Goal: Task Accomplishment & Management: Manage account settings

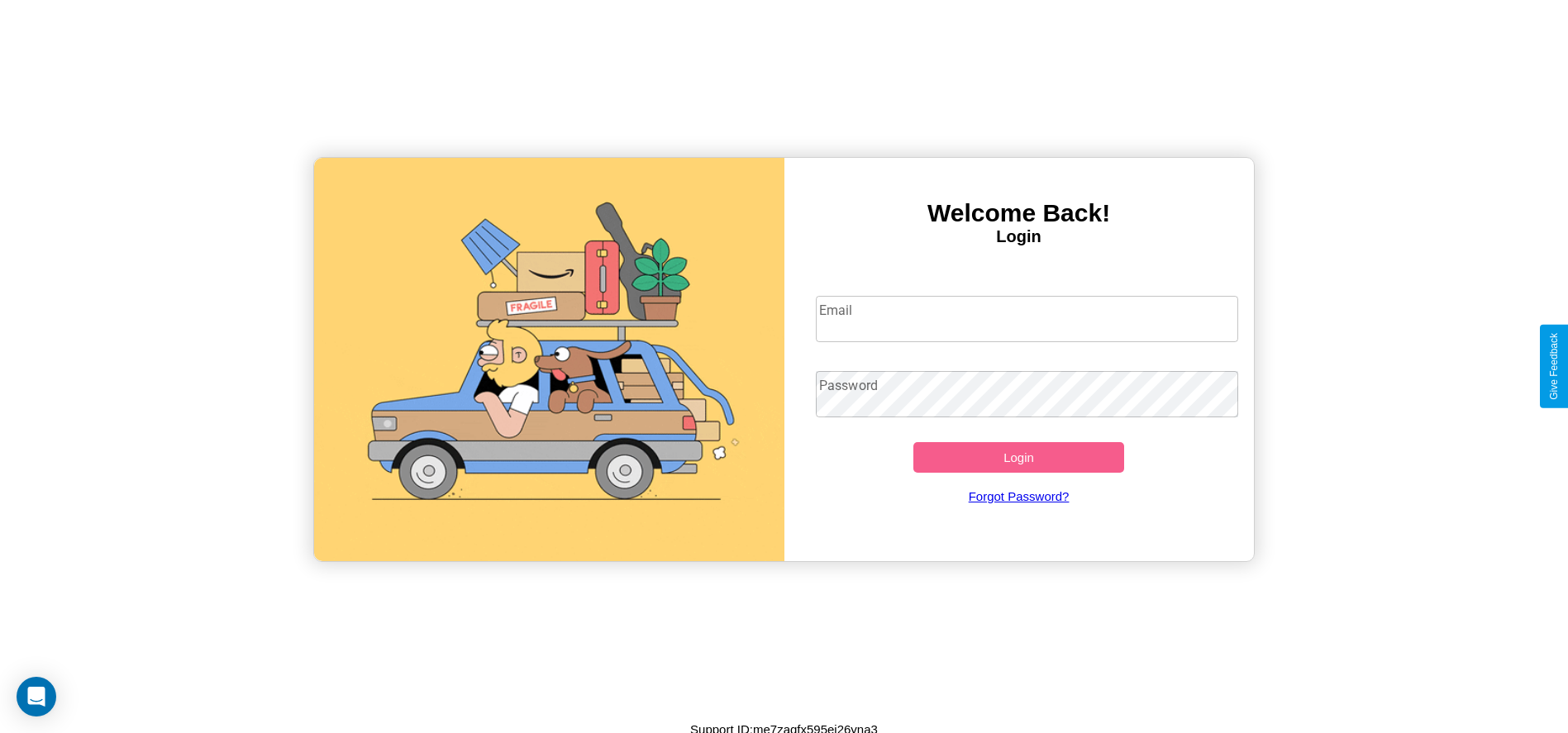
click at [1027, 318] on input "Email" at bounding box center [1027, 319] width 422 height 46
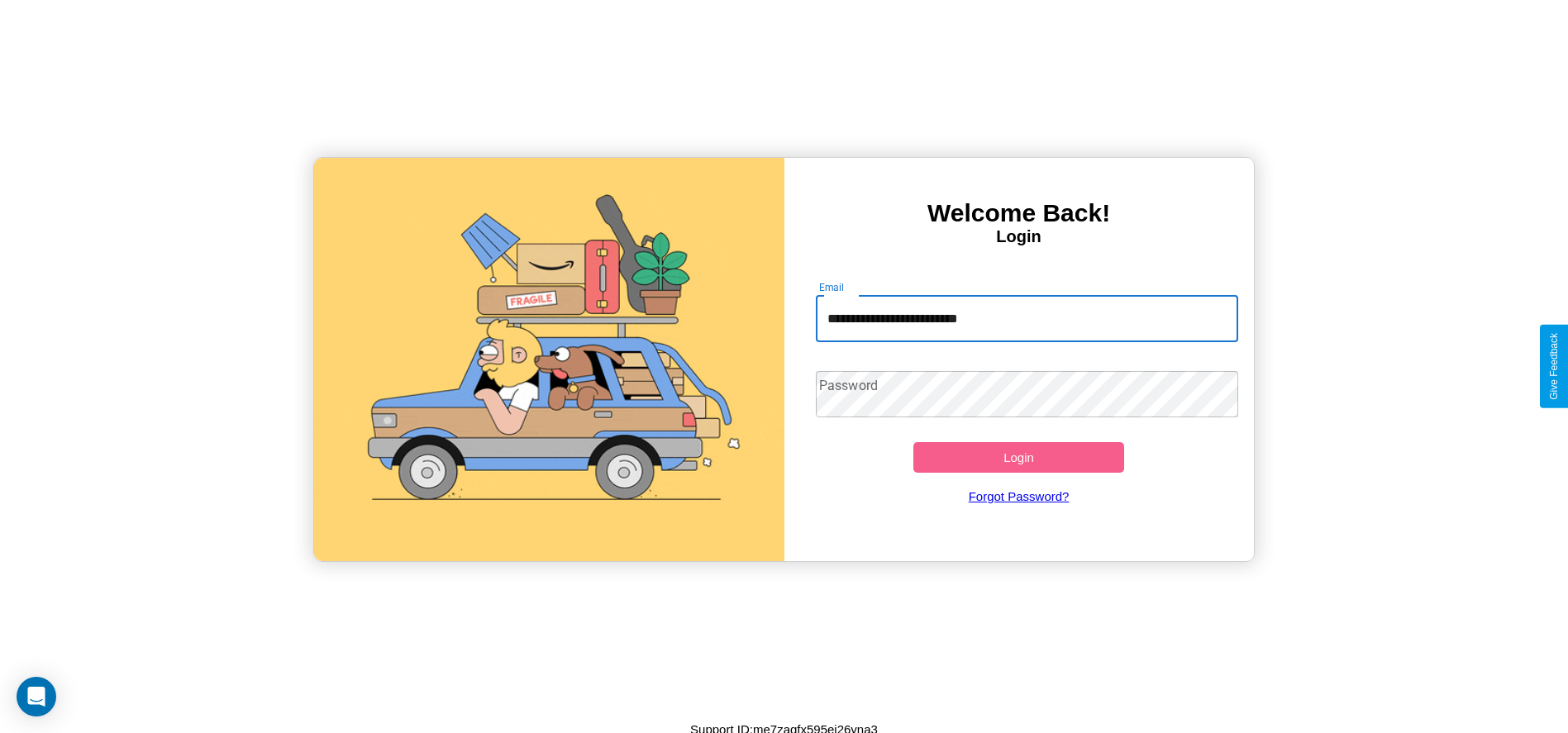
type input "**********"
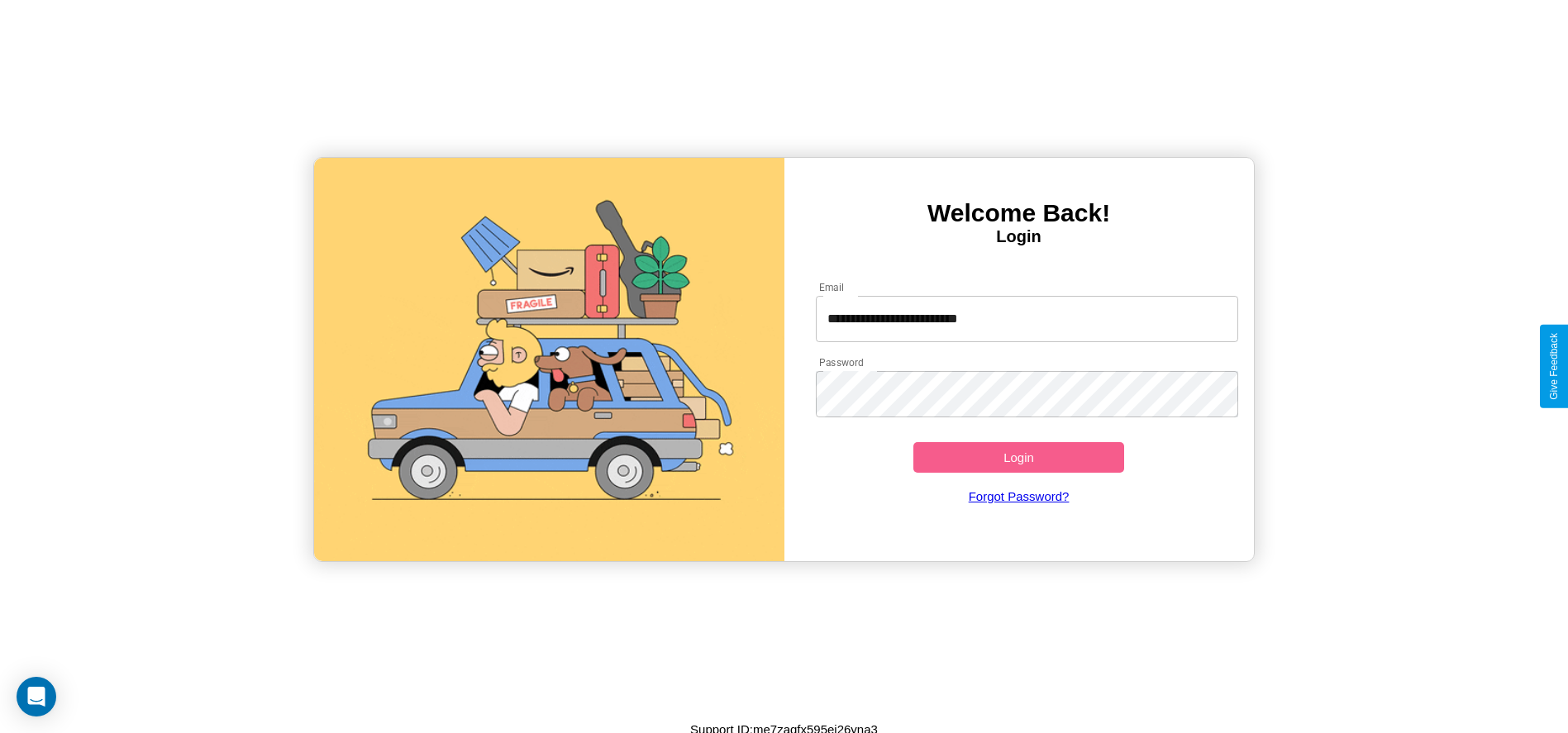
click at [1018, 457] on button "Login" at bounding box center [1019, 458] width 212 height 30
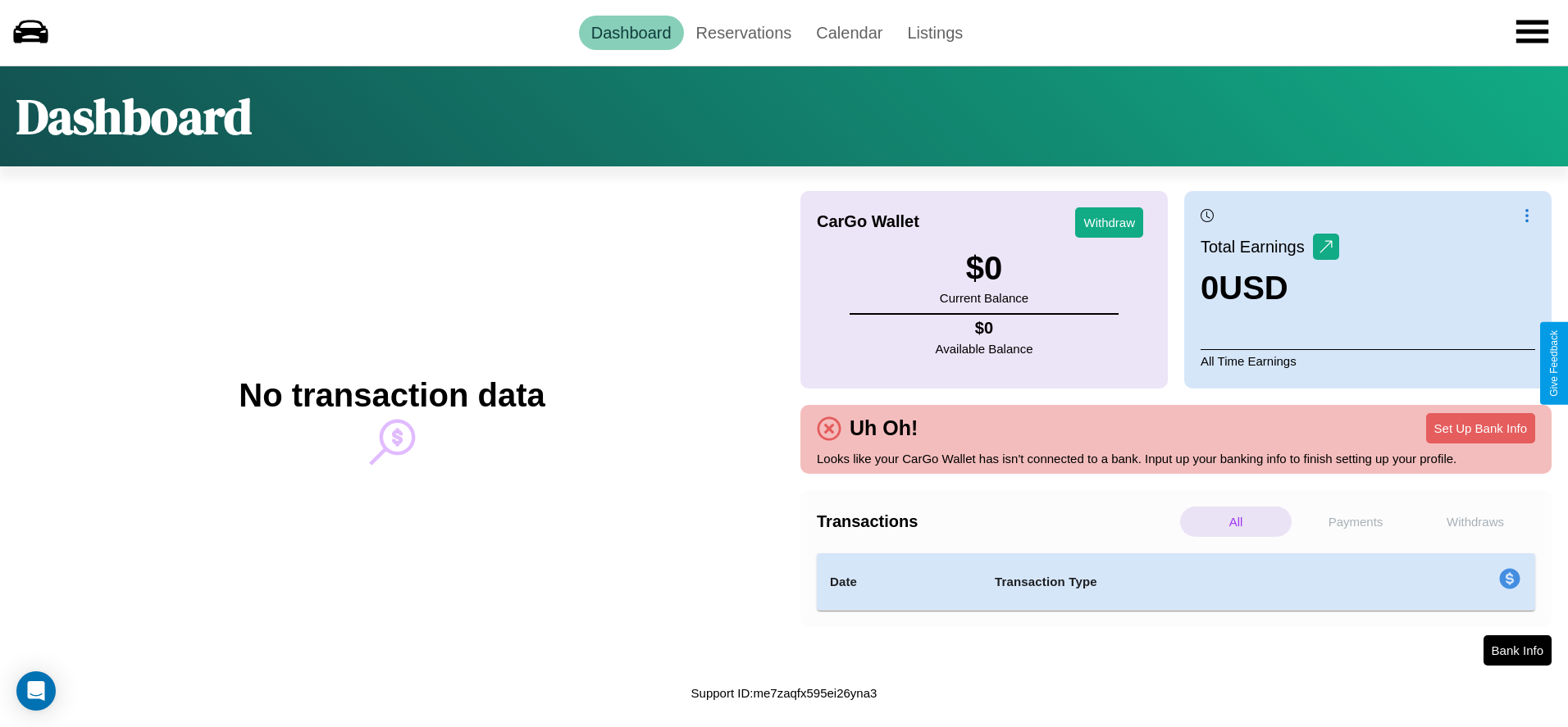
click at [1236, 522] on p "All" at bounding box center [1235, 522] width 111 height 30
click at [1355, 522] on p "Payments" at bounding box center [1355, 522] width 111 height 30
click at [743, 32] on link "Reservations" at bounding box center [745, 33] width 121 height 34
